Goal: Navigation & Orientation: Find specific page/section

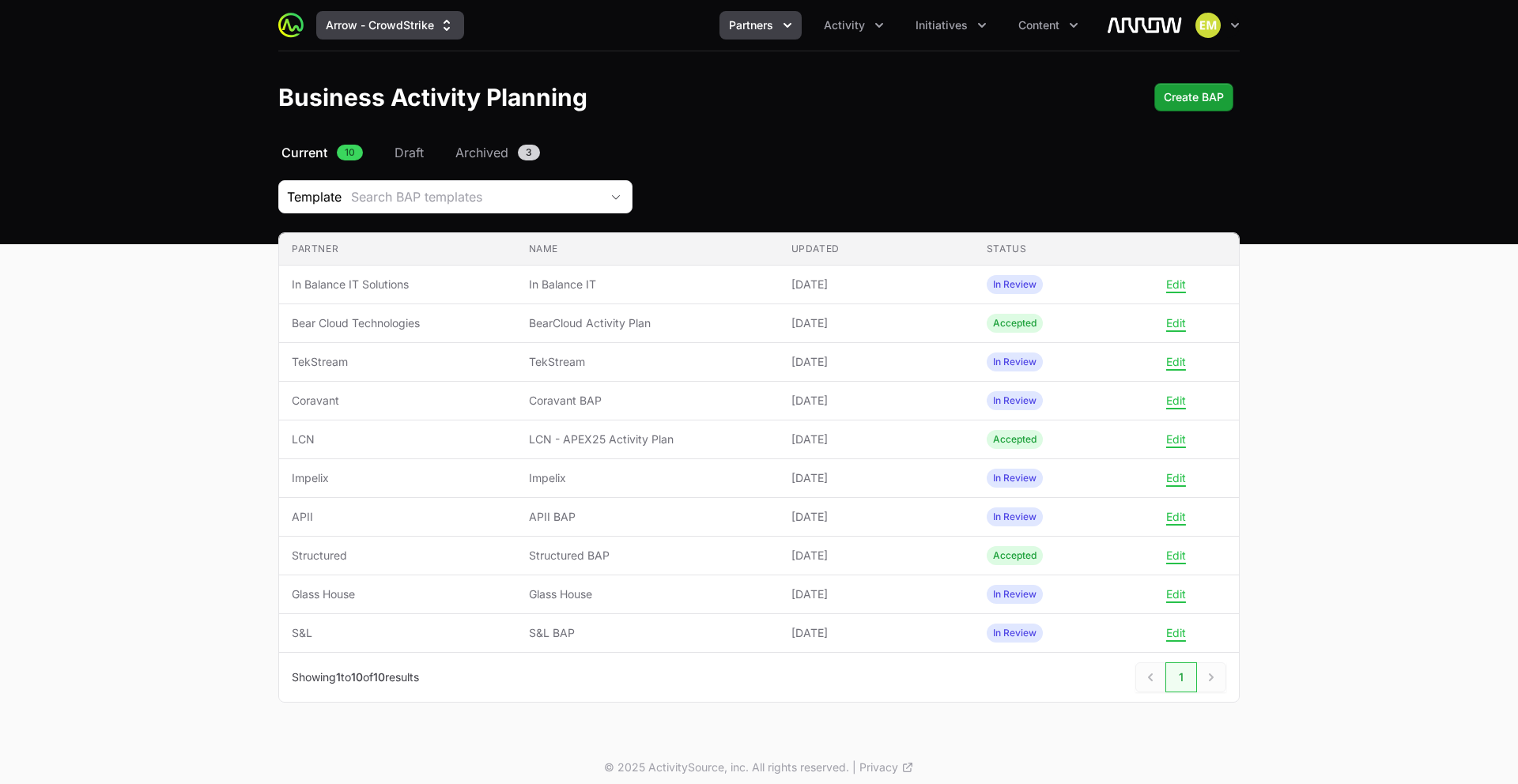
click at [409, 33] on button "Arrow - CrowdStrike" at bounding box center [390, 25] width 148 height 29
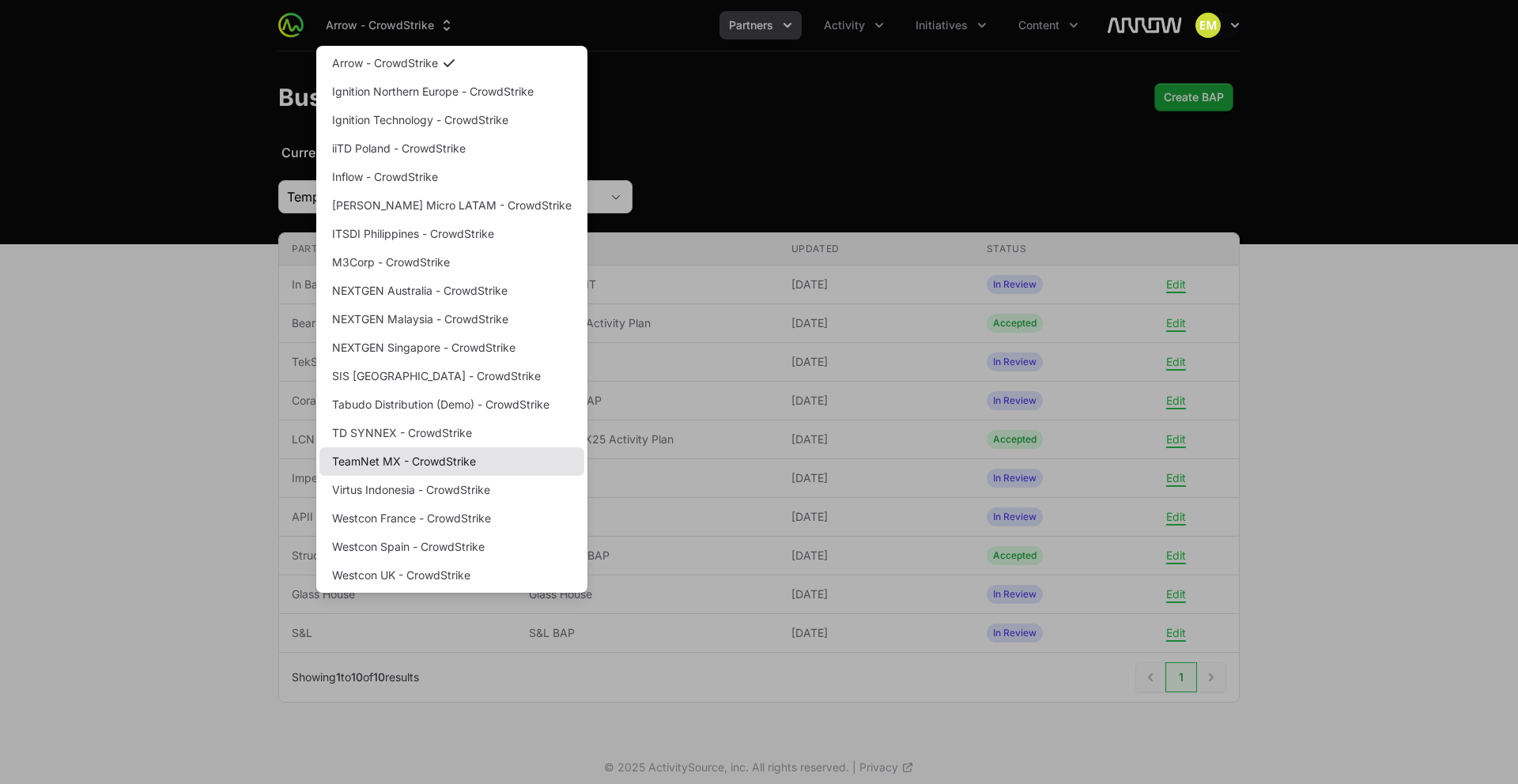
click at [380, 453] on link "TeamNet MX - CrowdStrike" at bounding box center [452, 462] width 265 height 29
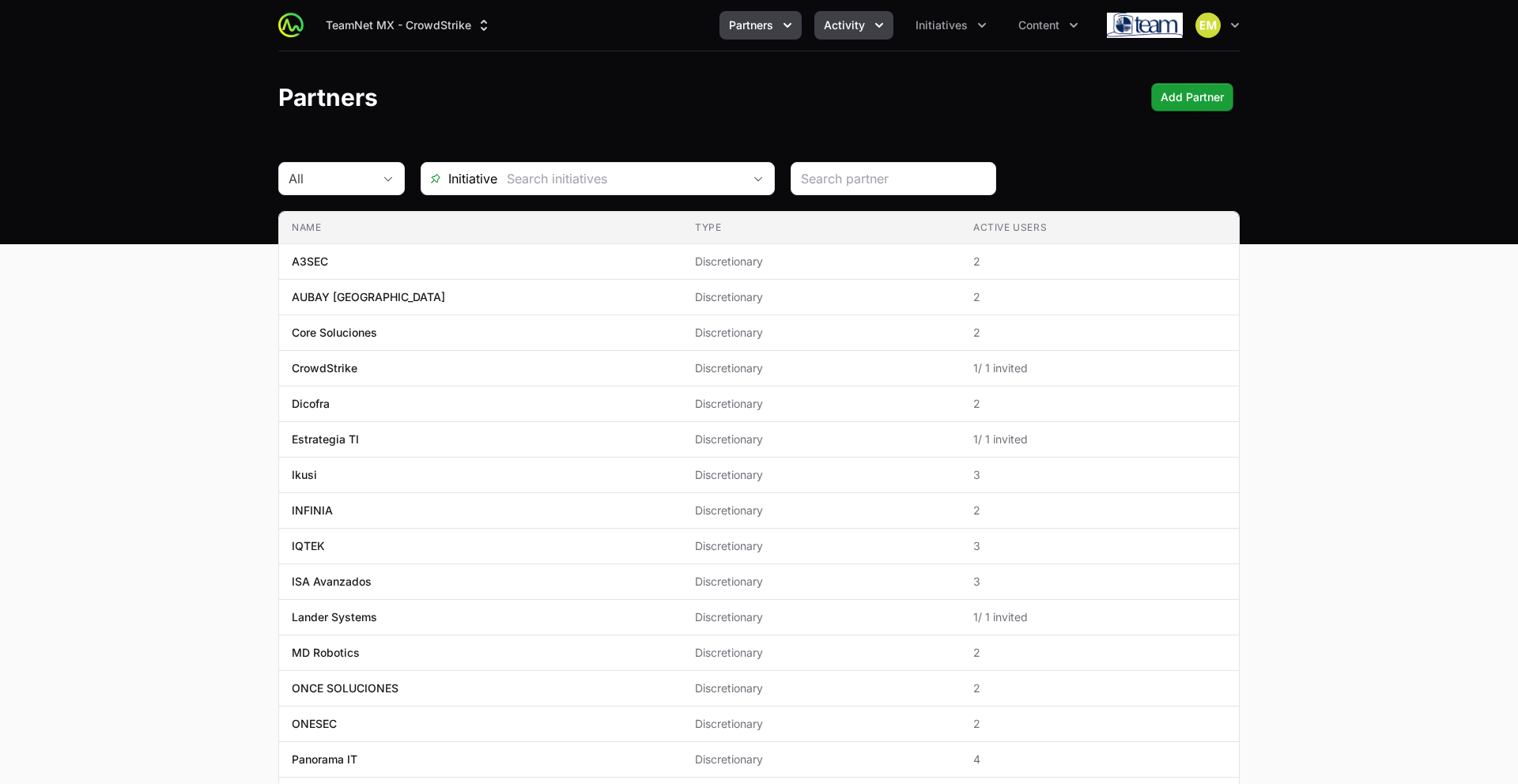
click at [830, 29] on span "Activity" at bounding box center [845, 25] width 41 height 16
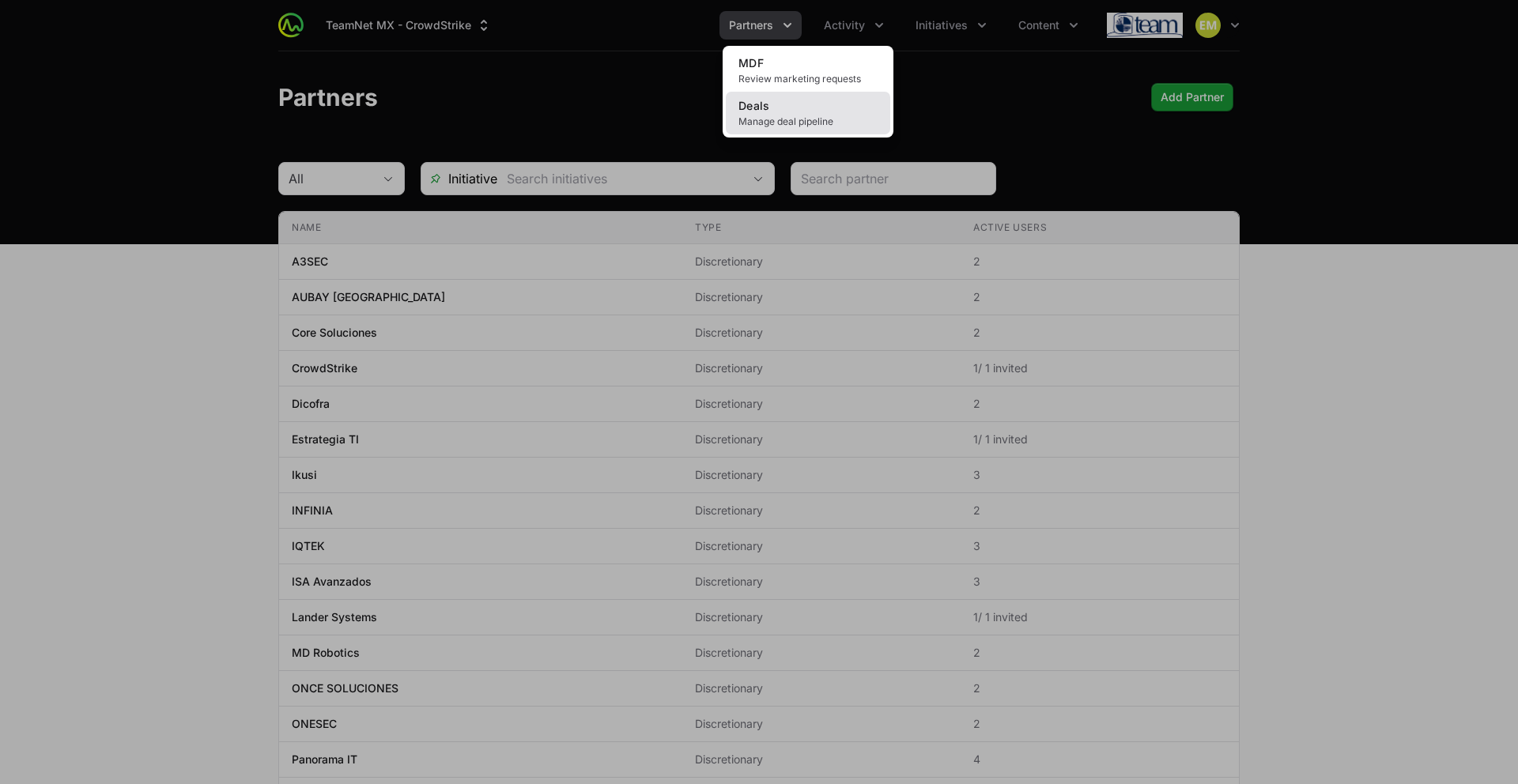
click at [771, 118] on span "Manage deal pipeline" at bounding box center [808, 121] width 139 height 13
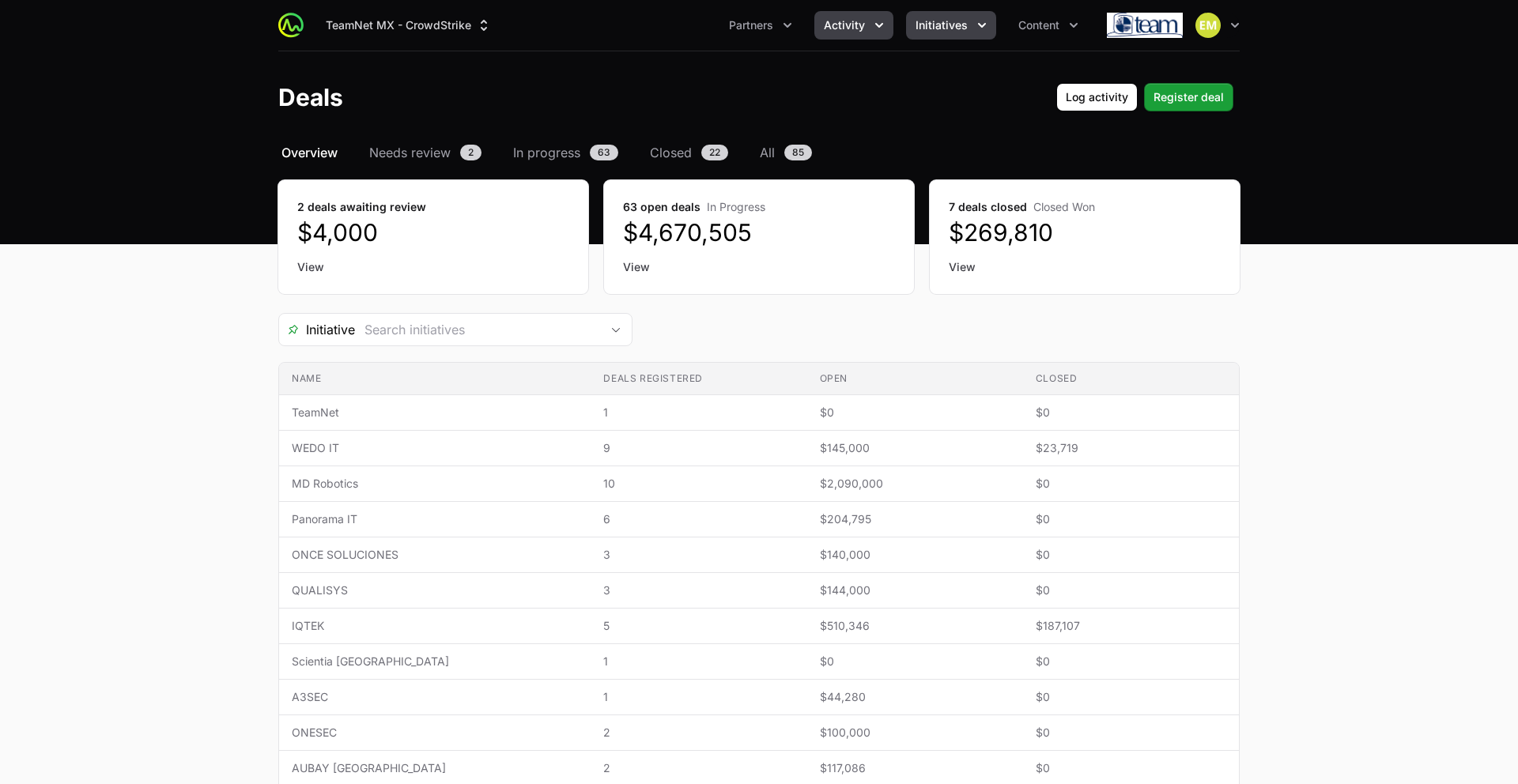
click at [948, 29] on span "Initiatives" at bounding box center [941, 25] width 52 height 16
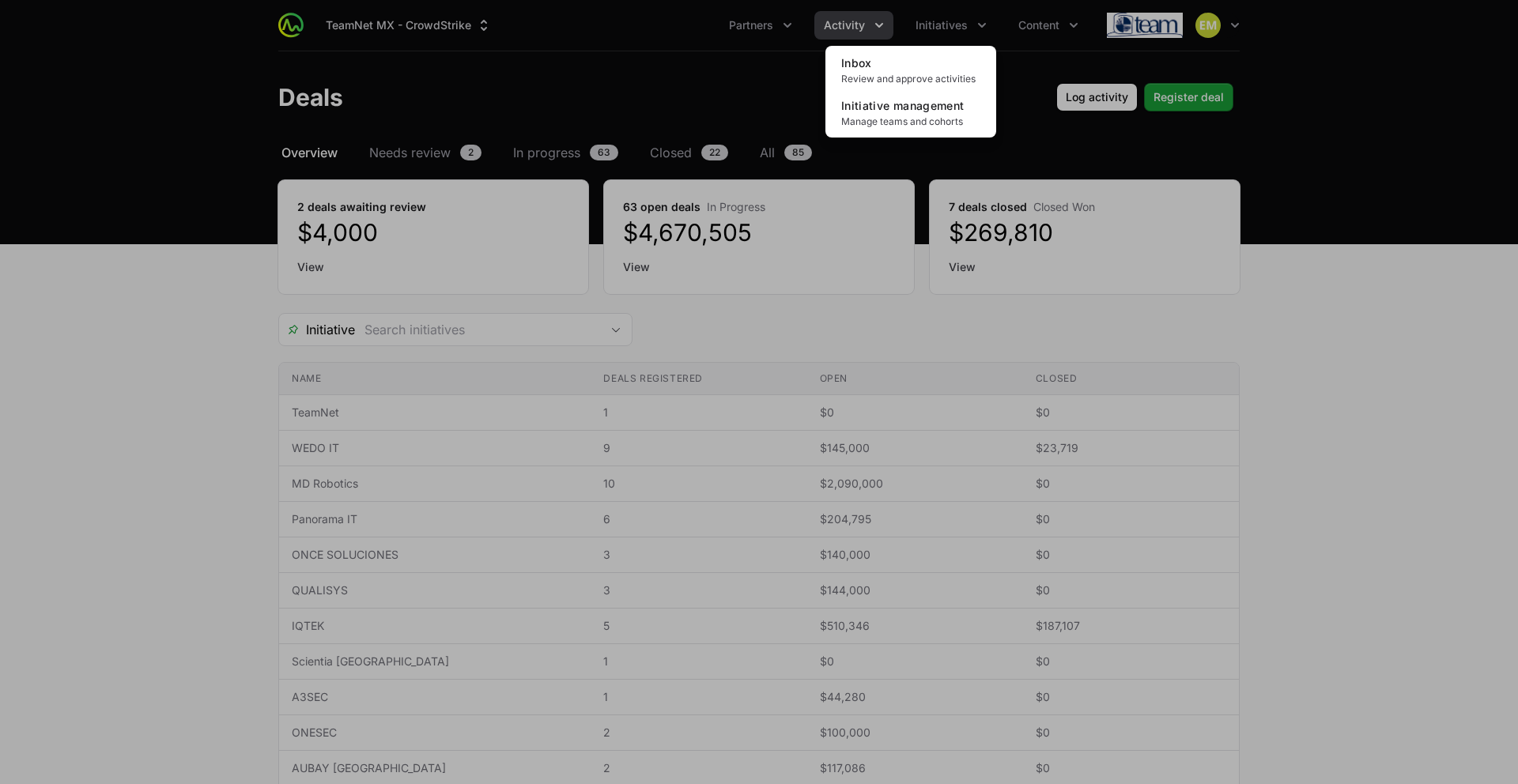
click at [852, 32] on div "Initiatives menu" at bounding box center [759, 392] width 1518 height 784
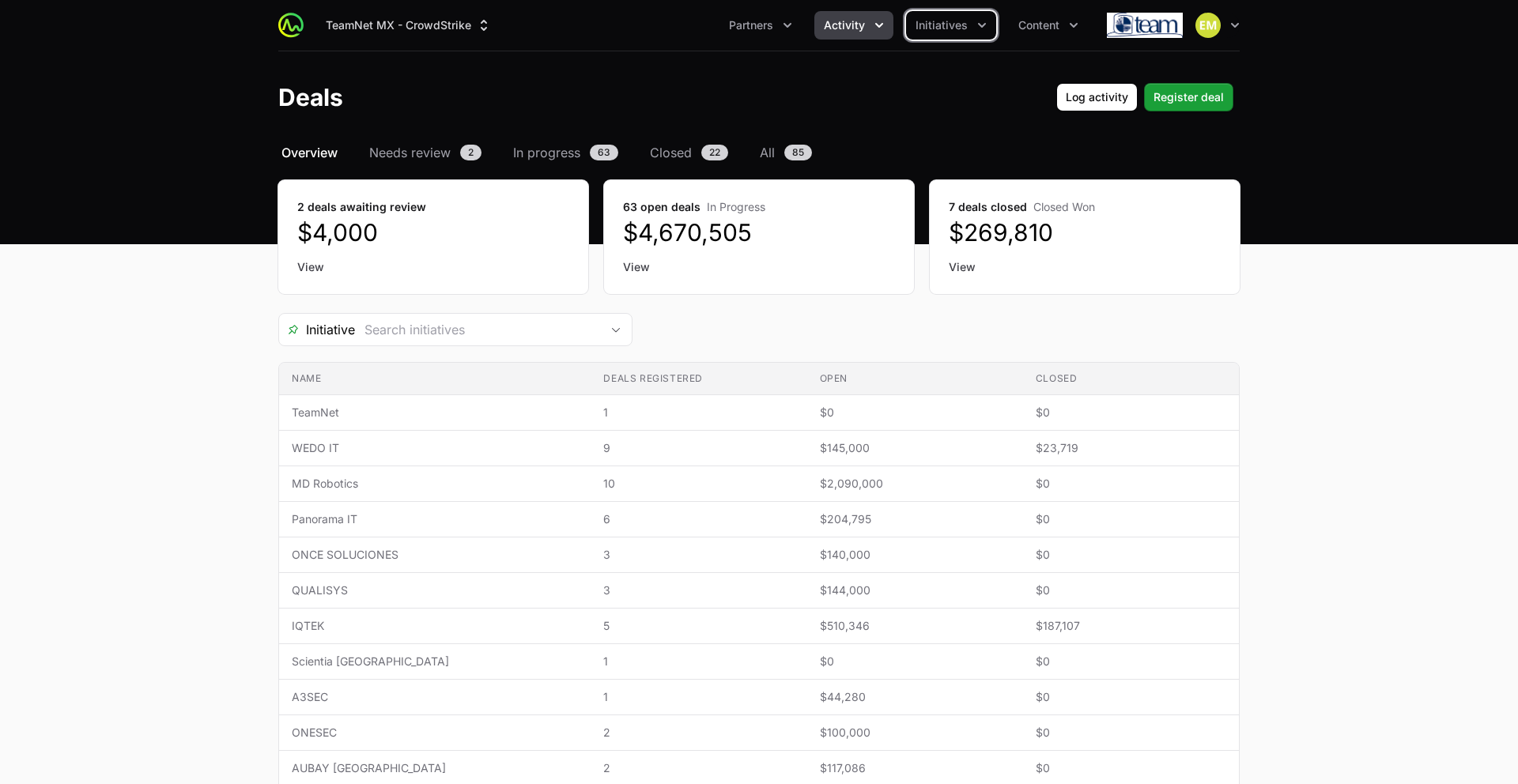
click at [852, 29] on span "Activity" at bounding box center [845, 25] width 41 height 16
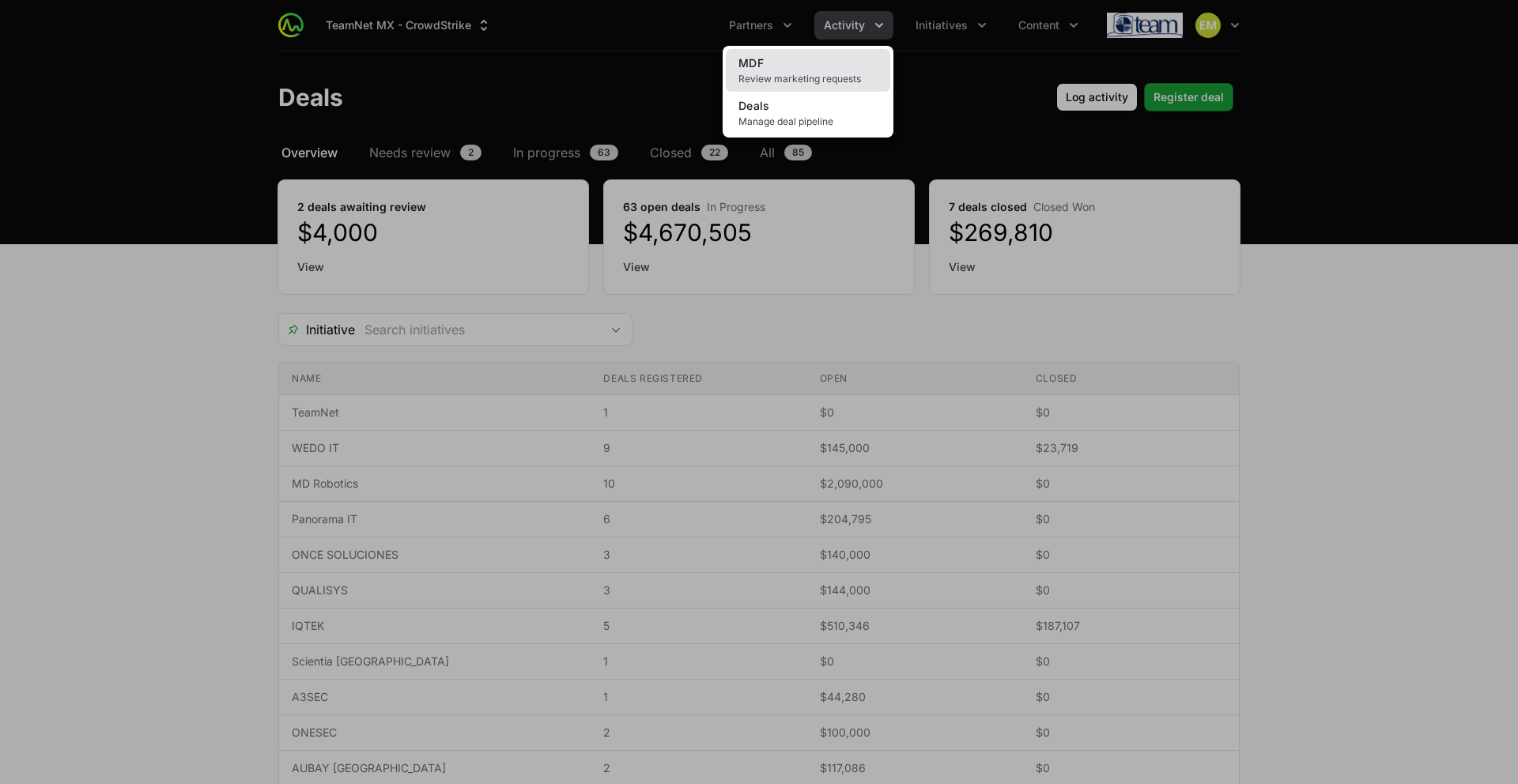
click at [786, 76] on span "Review marketing requests" at bounding box center [808, 79] width 139 height 13
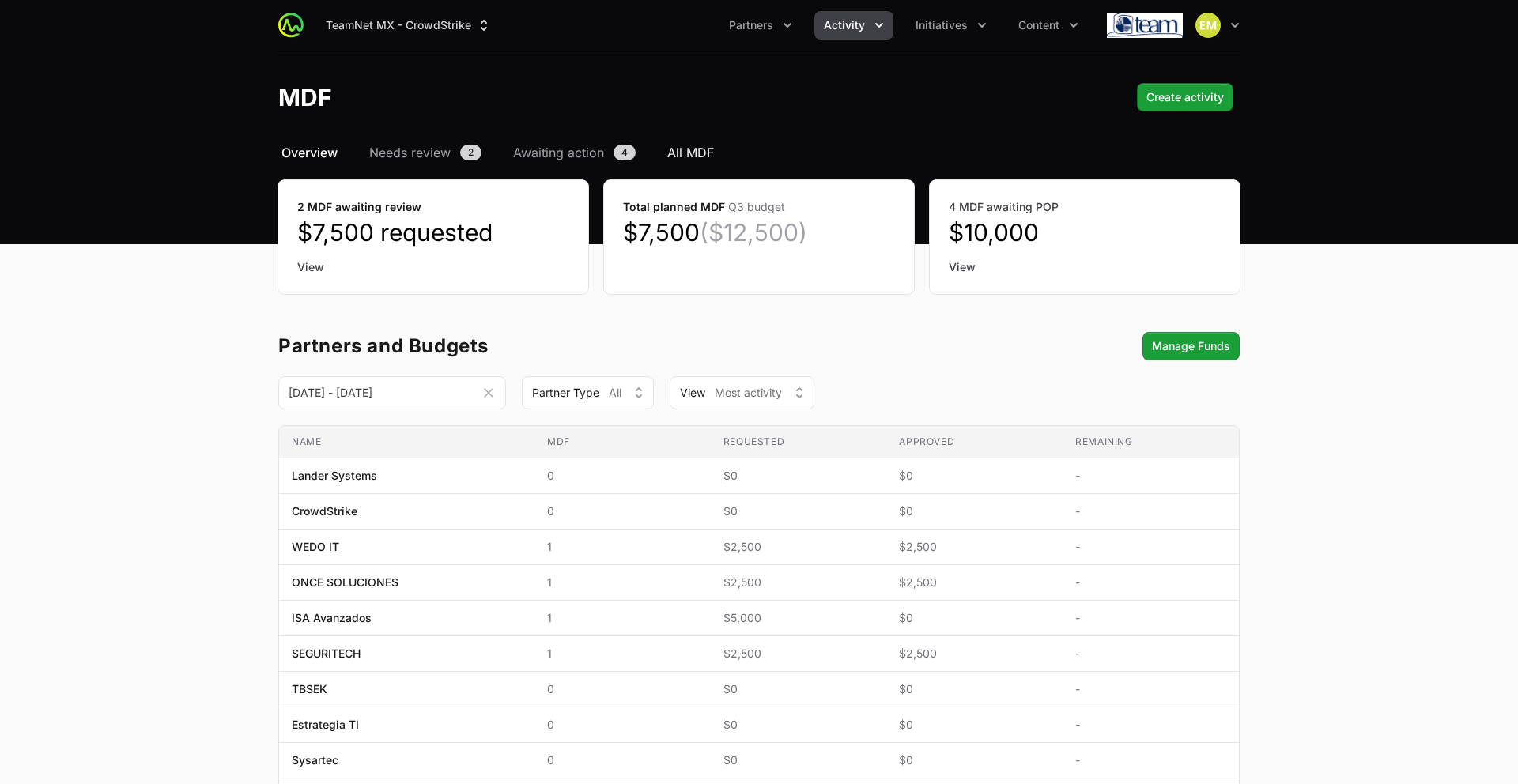
click at [702, 161] on span "All MDF" at bounding box center [690, 152] width 46 height 19
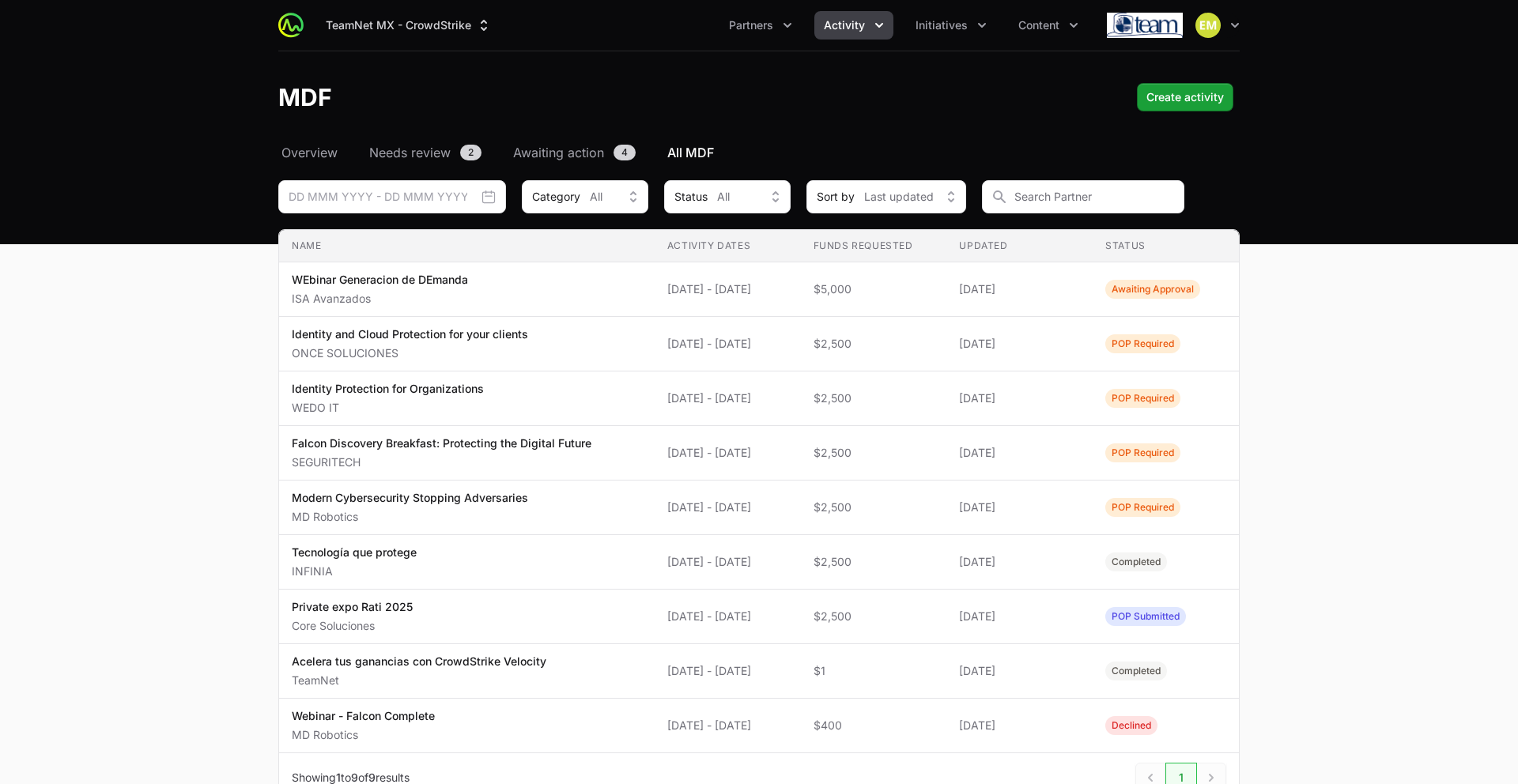
click at [828, 30] on span "Activity" at bounding box center [845, 25] width 41 height 16
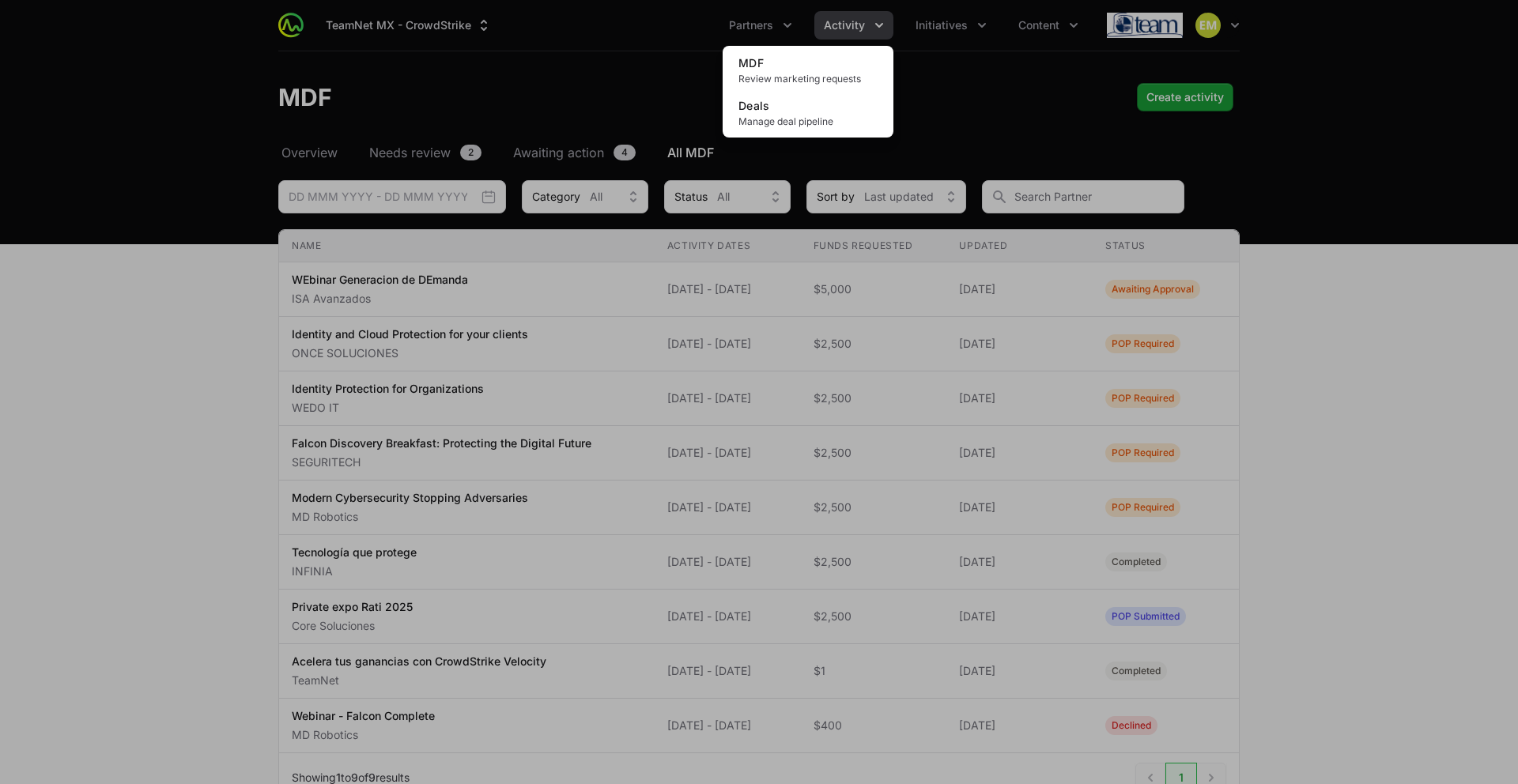
click at [1014, 93] on div "Activity menu" at bounding box center [759, 392] width 1518 height 784
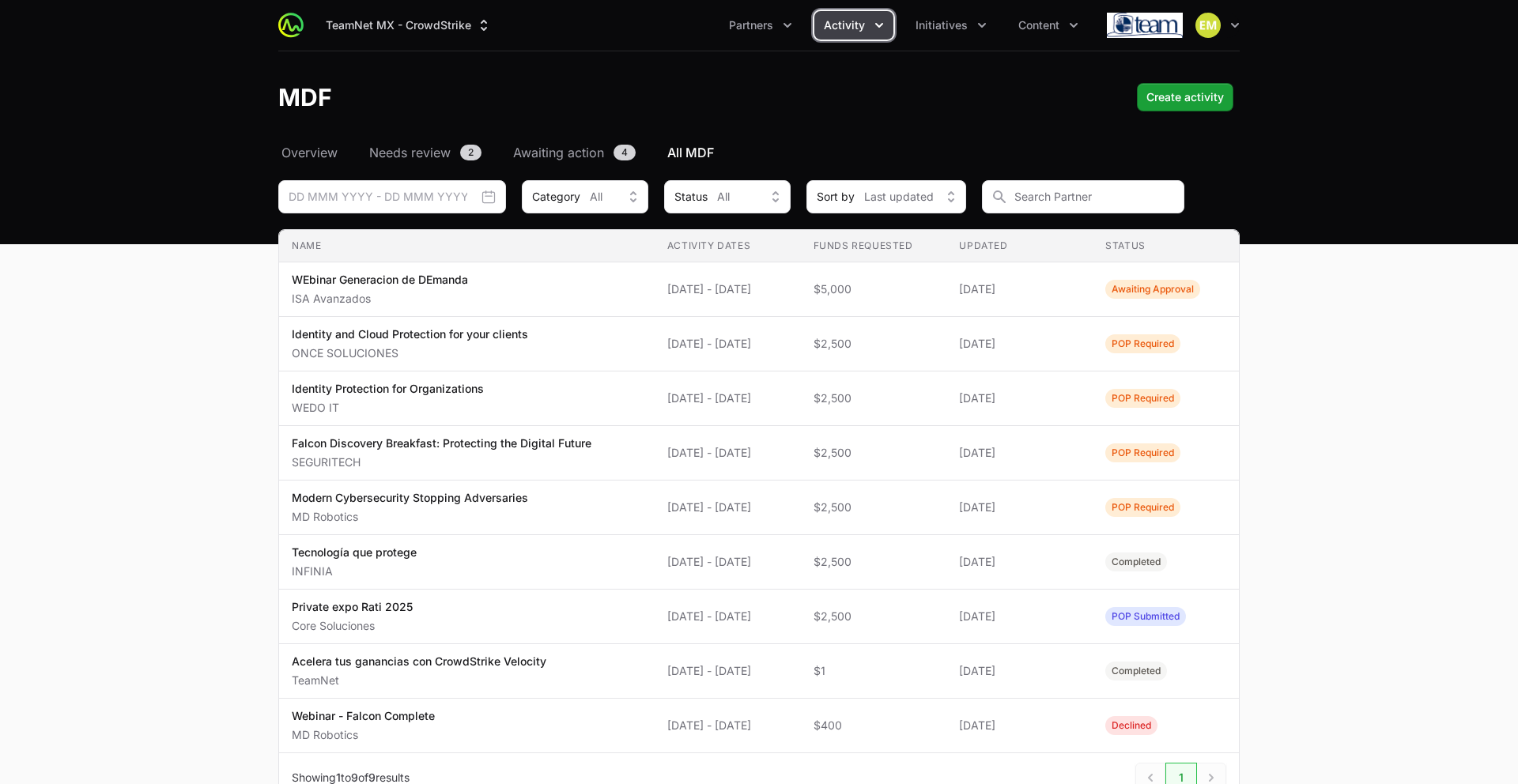
click at [860, 25] on span "Activity" at bounding box center [845, 25] width 41 height 16
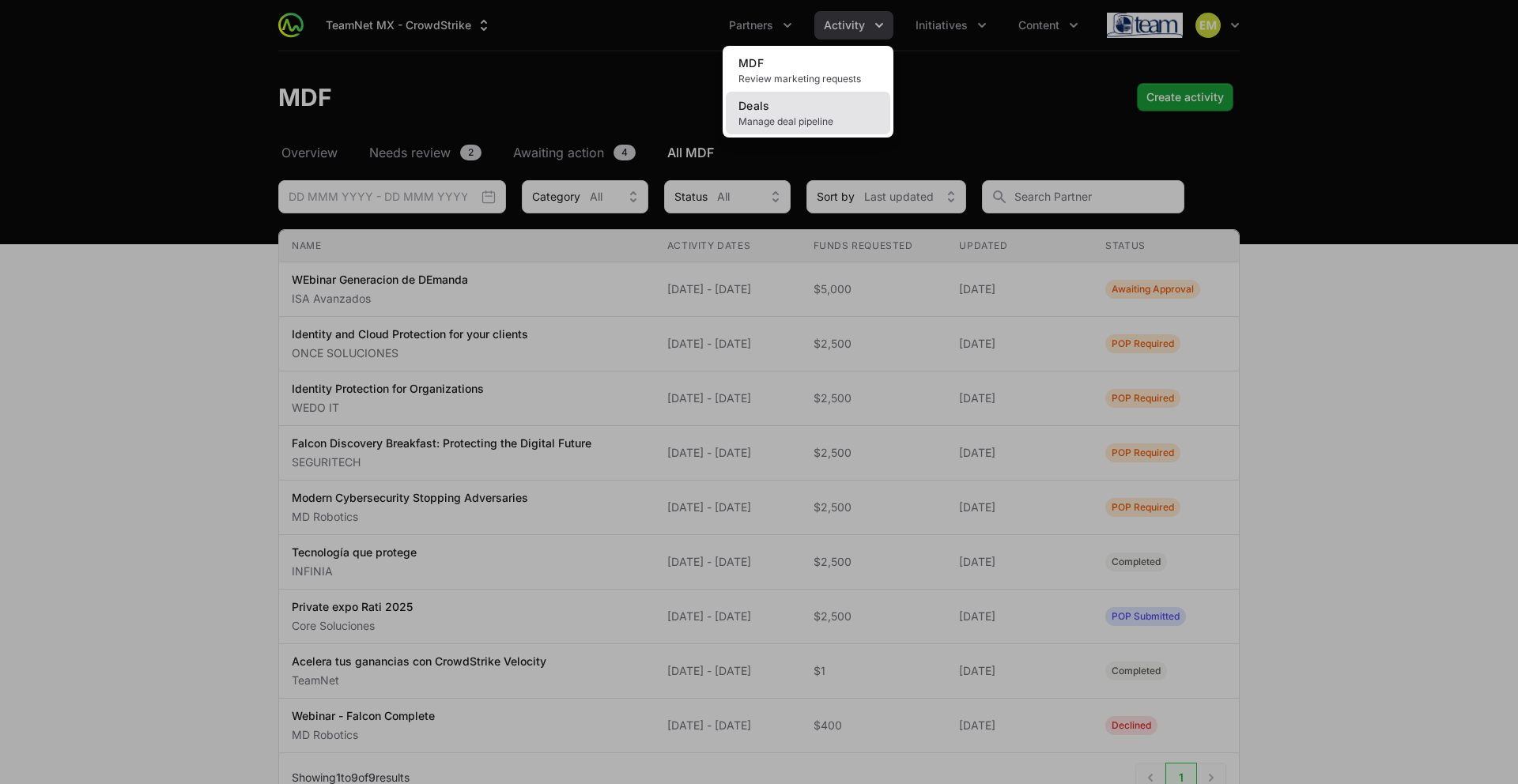
click at [785, 123] on span "Manage deal pipeline" at bounding box center [808, 121] width 139 height 13
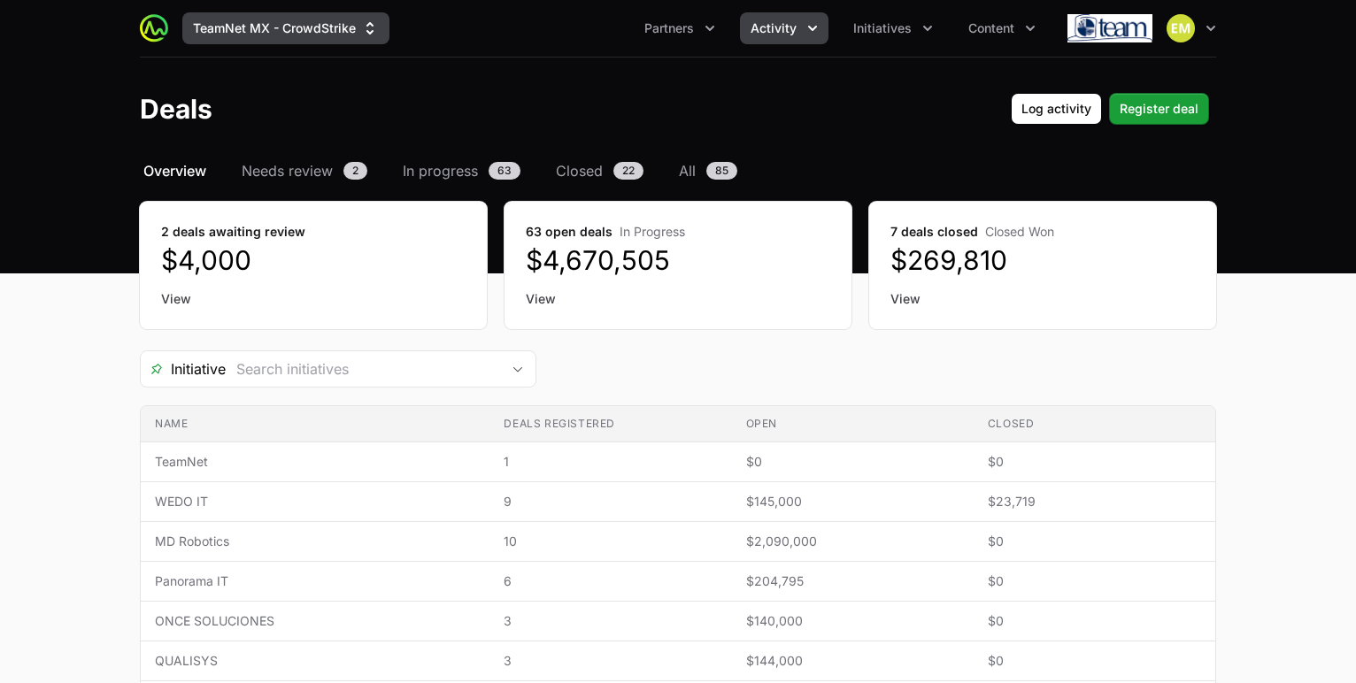
click at [295, 39] on button "TeamNet MX - CrowdStrike" at bounding box center [285, 28] width 207 height 32
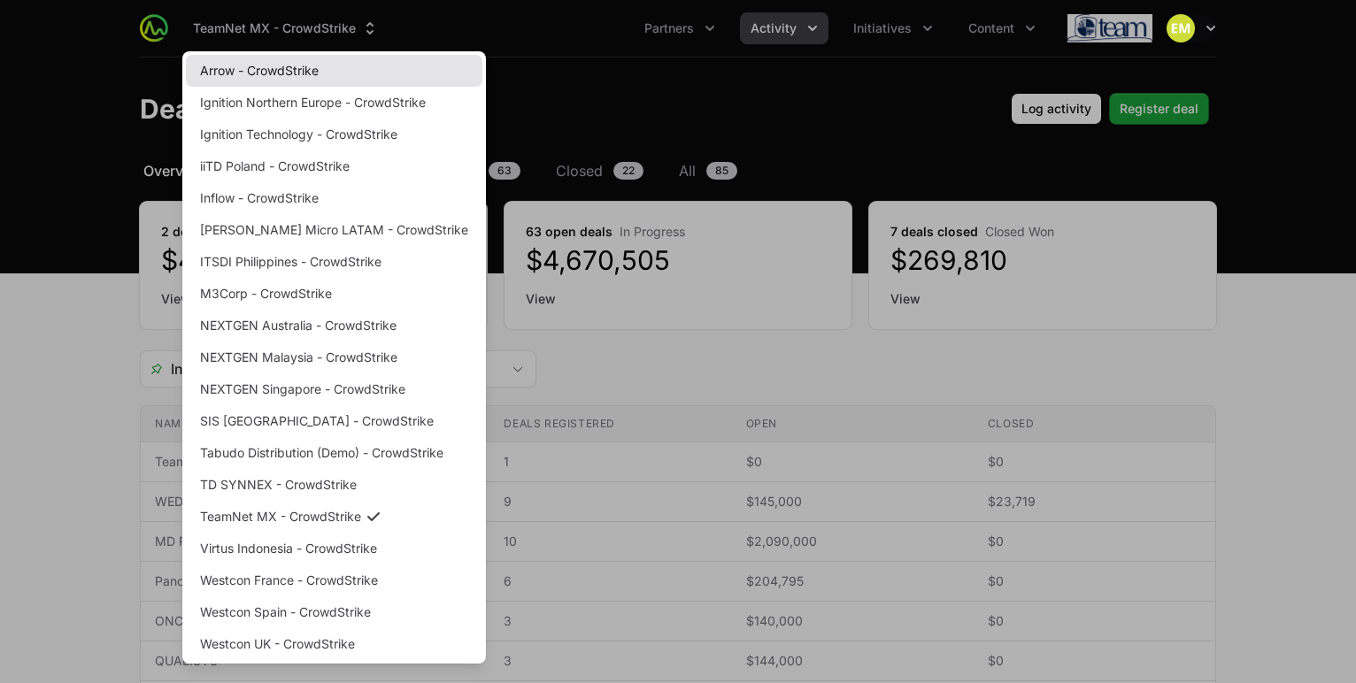
click at [255, 76] on link "Arrow - CrowdStrike" at bounding box center [334, 71] width 297 height 32
